Goal: Task Accomplishment & Management: Use online tool/utility

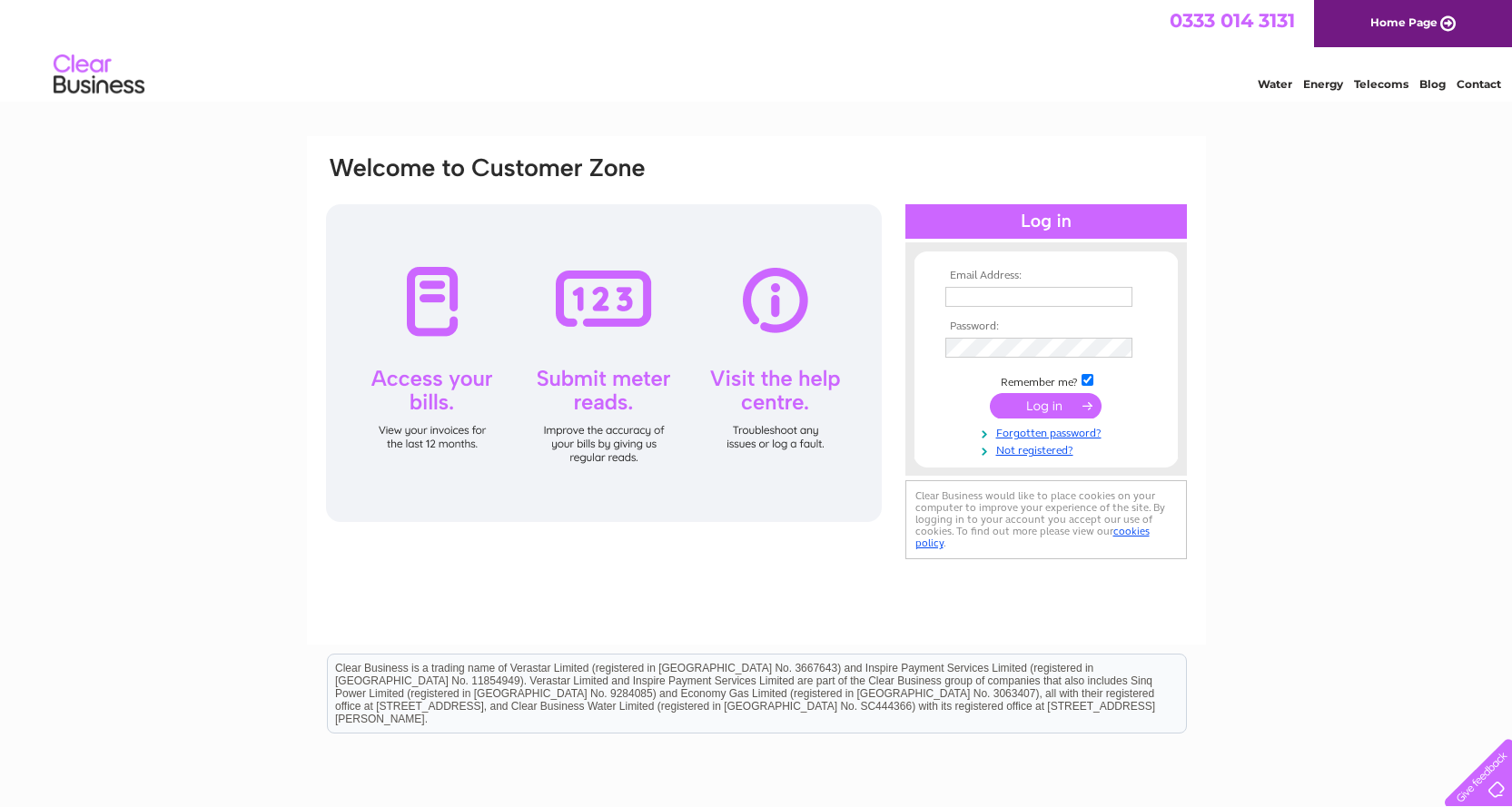
type input "info@merseytuning.co.uk"
click at [1056, 406] on input "submit" at bounding box center [1046, 406] width 112 height 25
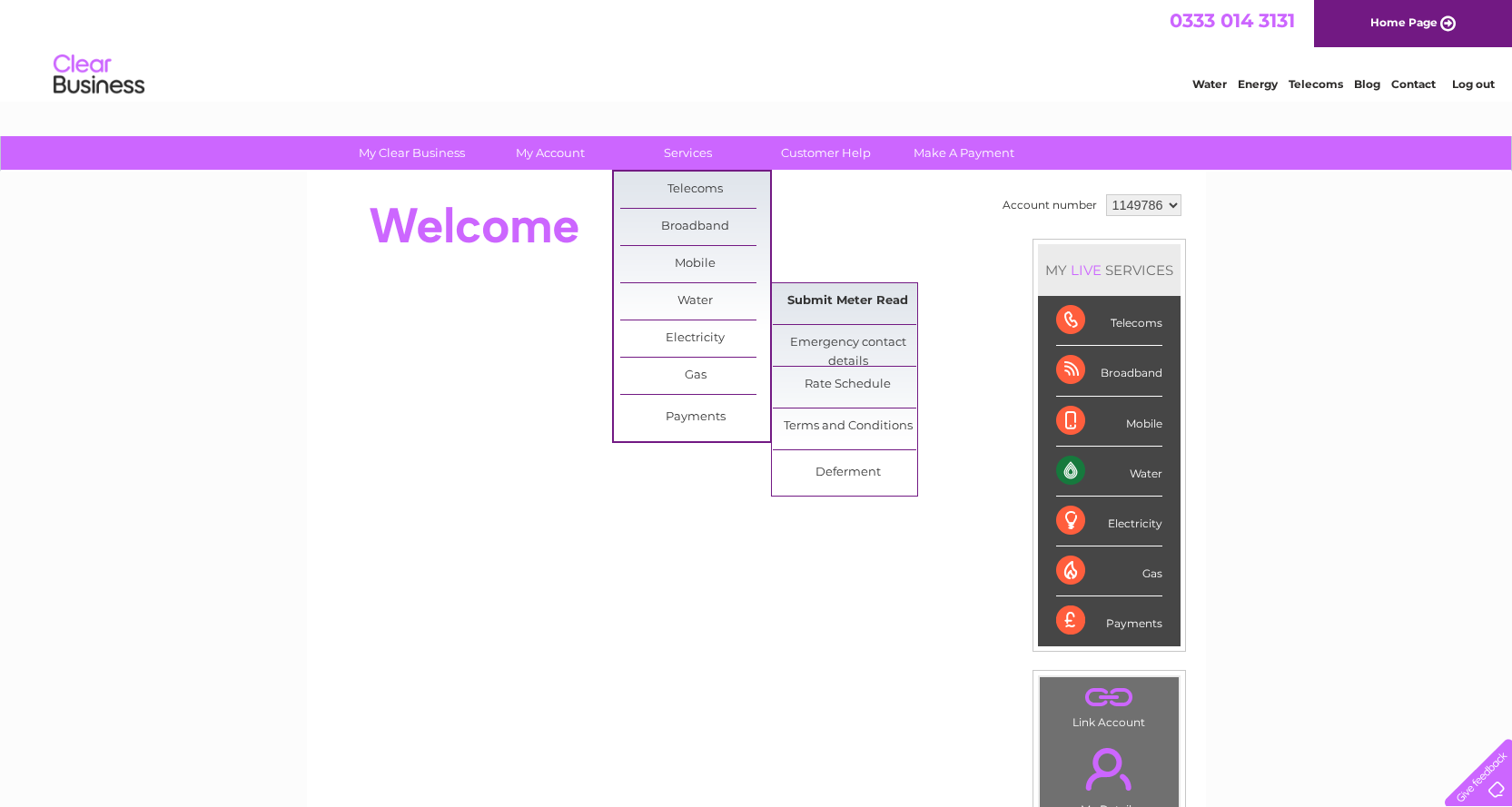
click at [849, 300] on link "Submit Meter Read" at bounding box center [848, 301] width 150 height 37
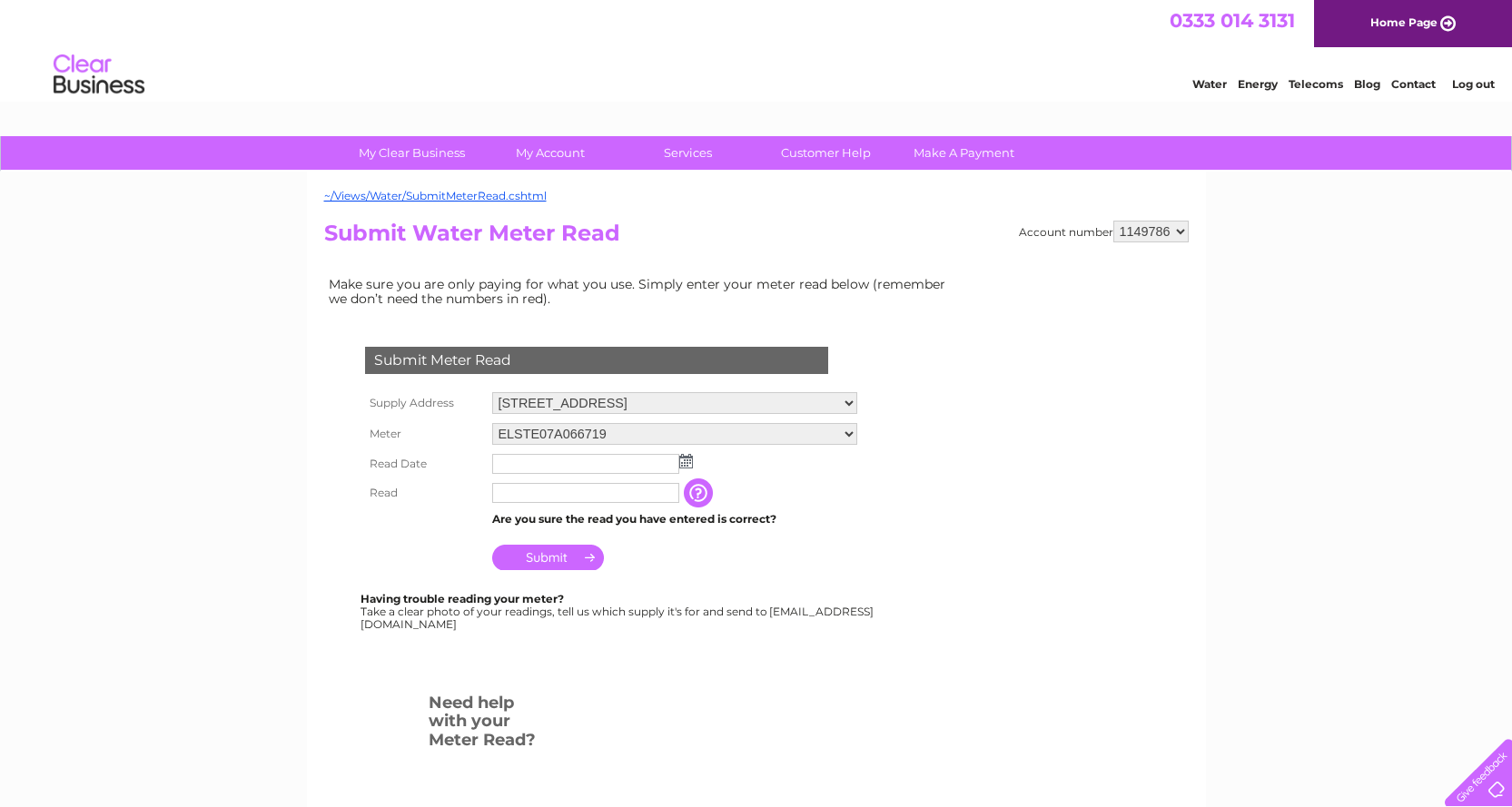
click at [682, 460] on img at bounding box center [686, 461] width 13 height 14
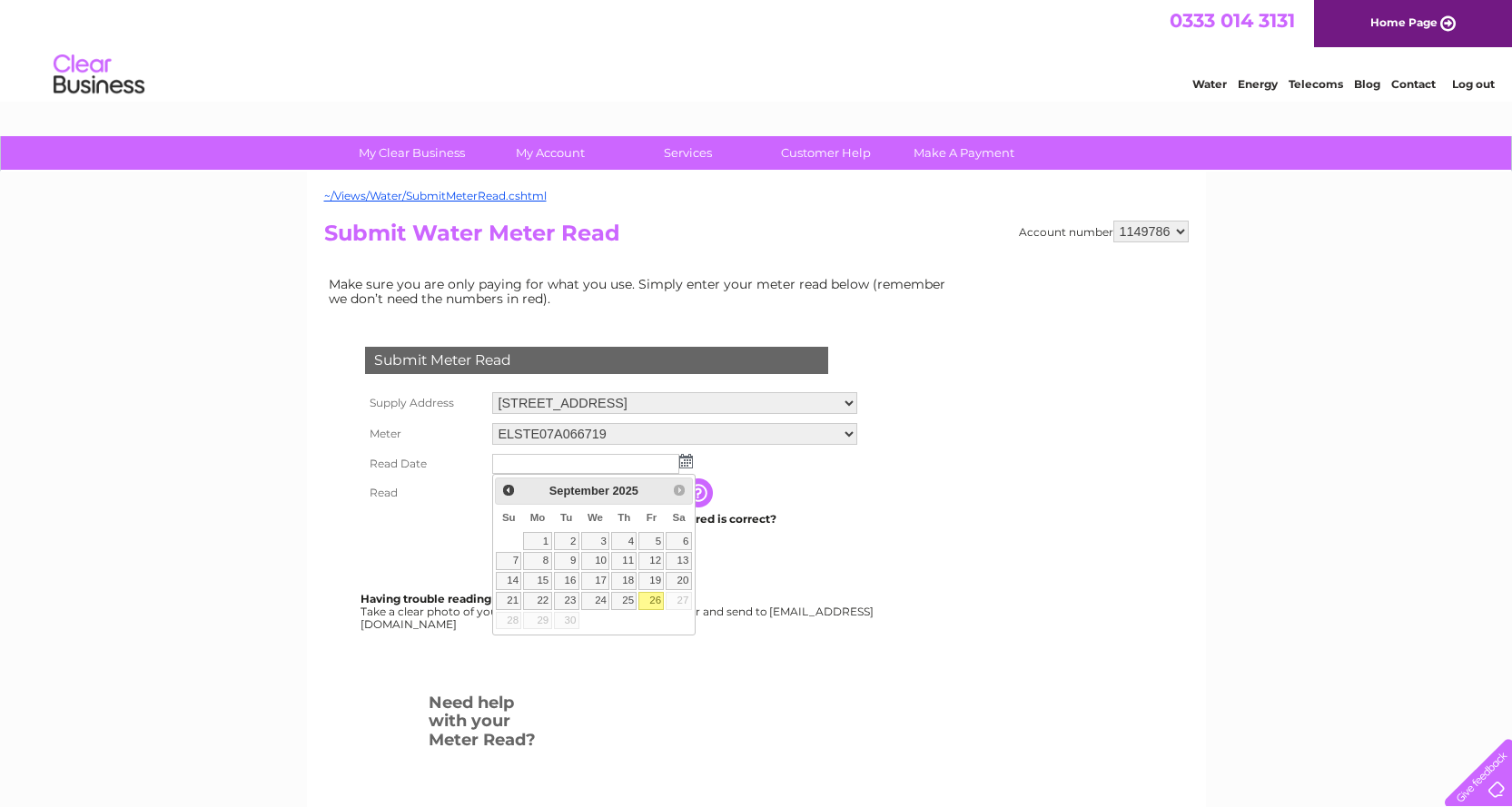
click at [644, 597] on link "26" at bounding box center [651, 600] width 25 height 18
type input "2025/09/26"
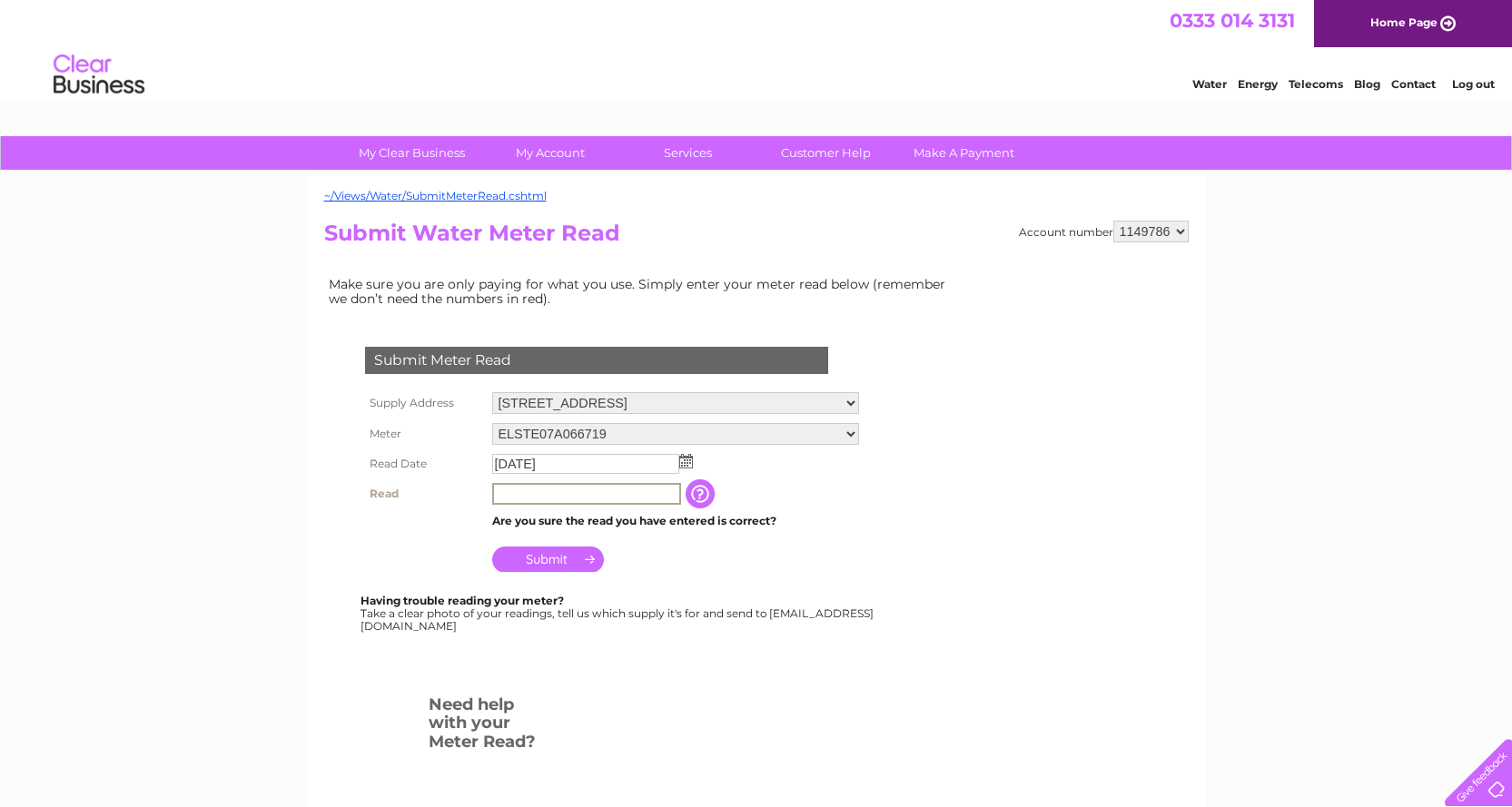
click at [578, 495] on input "text" at bounding box center [587, 493] width 189 height 22
type input "1486"
click at [552, 555] on input "Submit" at bounding box center [549, 557] width 112 height 25
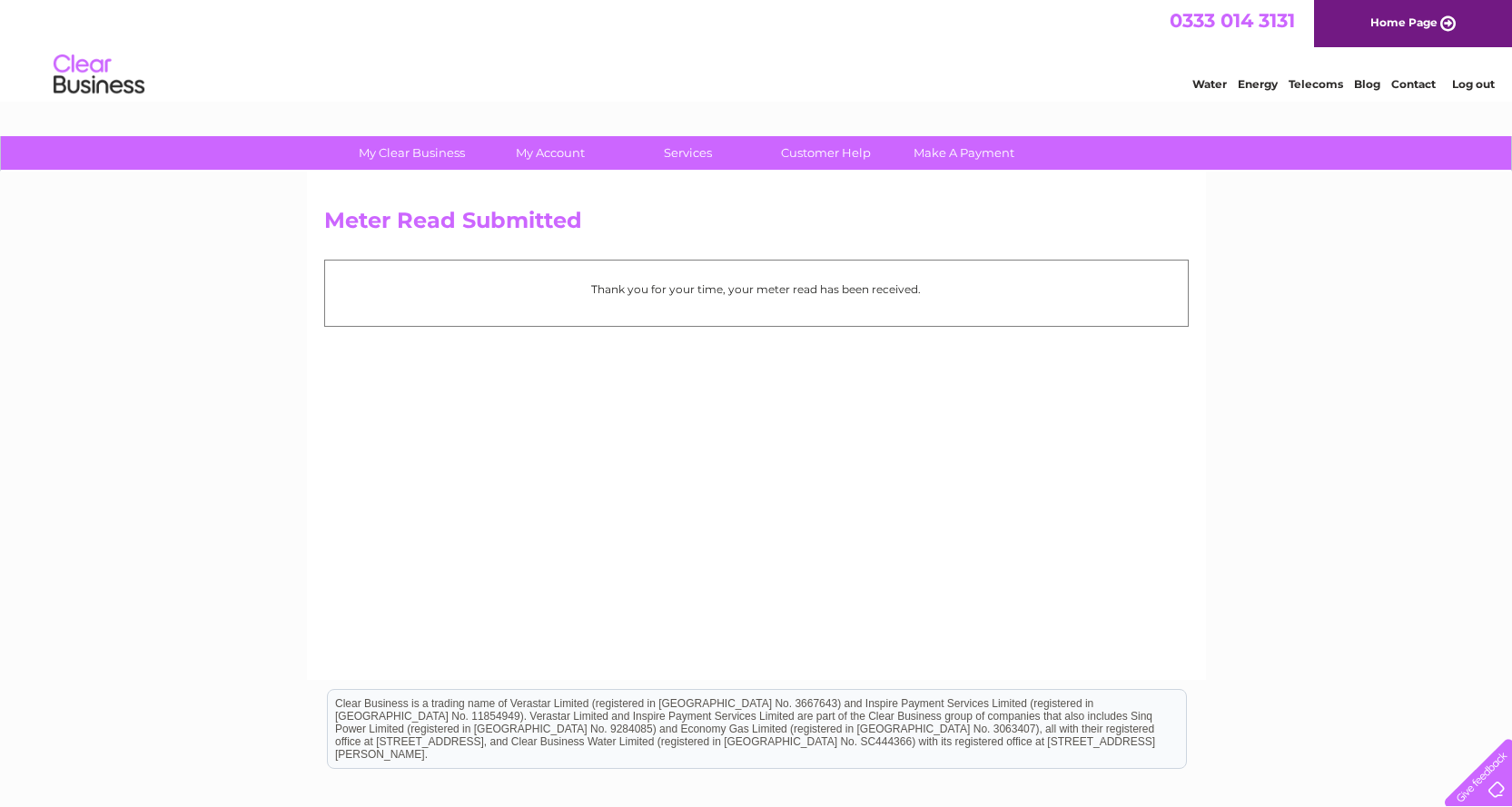
click at [1475, 84] on link "Log out" at bounding box center [1474, 84] width 42 height 13
